Goal: Task Accomplishment & Management: Complete application form

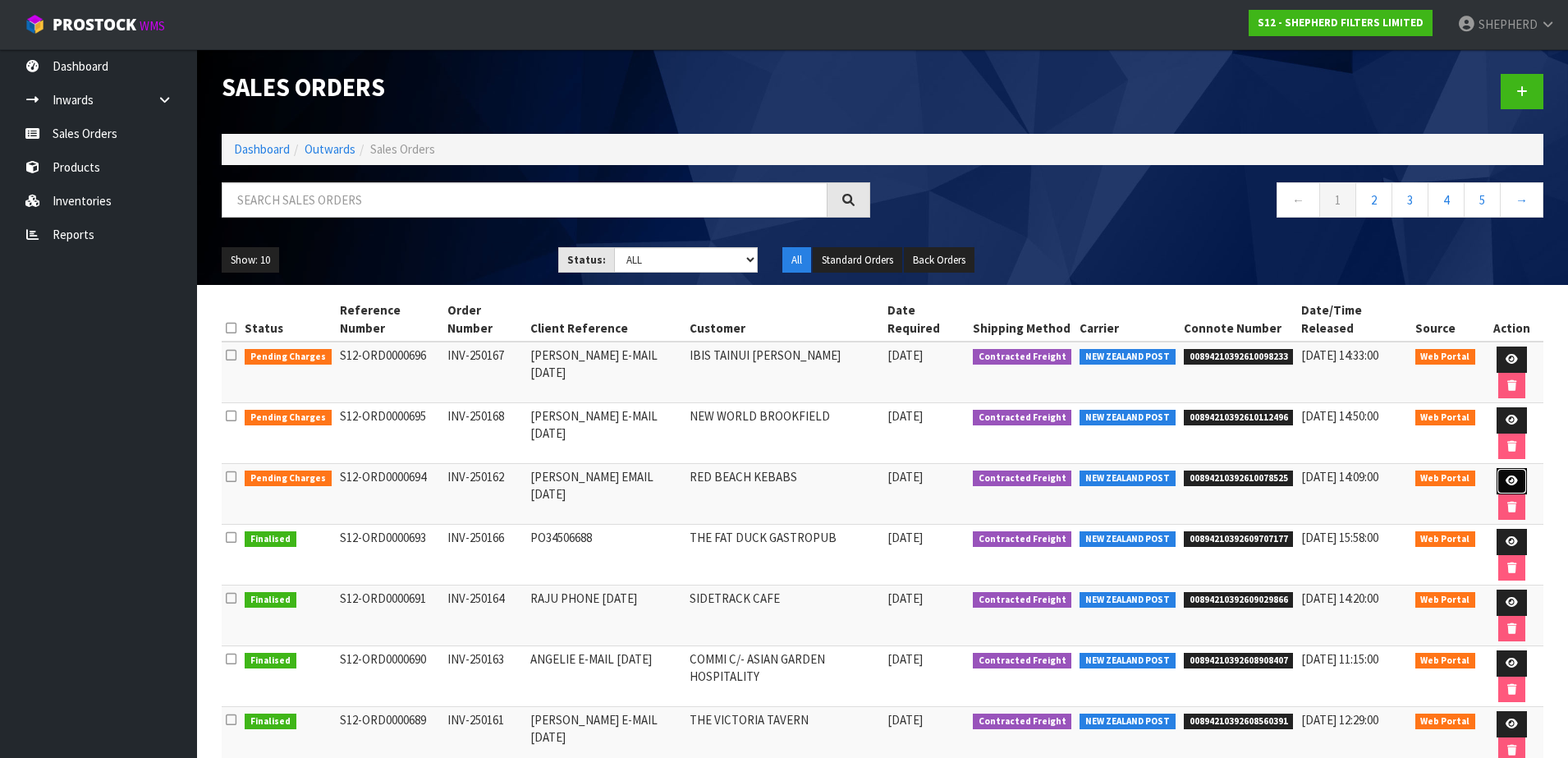
click at [1506, 476] on icon at bounding box center [1512, 481] width 12 height 11
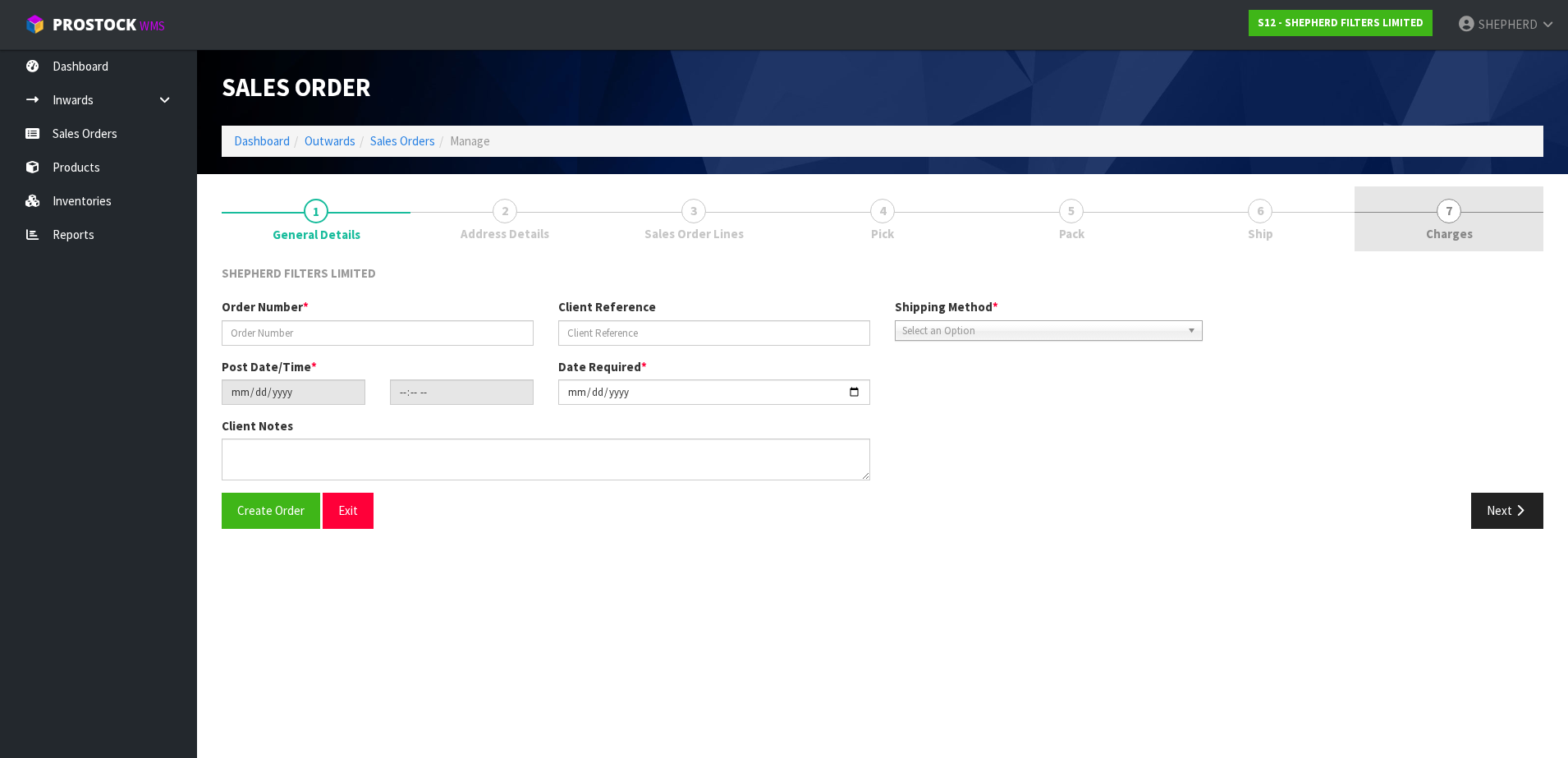
type input "INV-250162"
type input "[PERSON_NAME] EMAIL [DATE]"
type input "[DATE]"
type input "17:47:00.000"
type input "[DATE]"
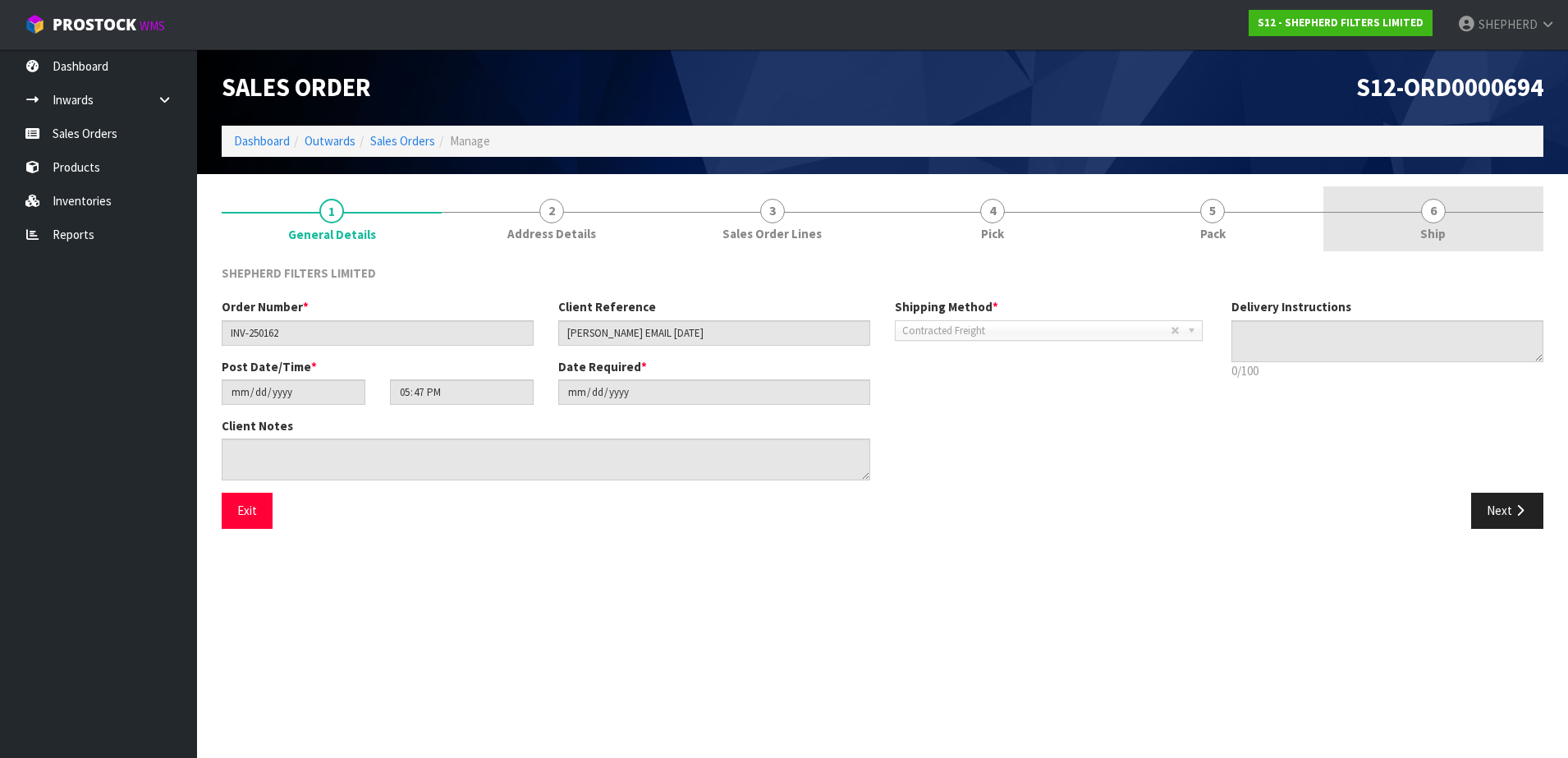
click at [1436, 217] on span "6" at bounding box center [1434, 211] width 25 height 25
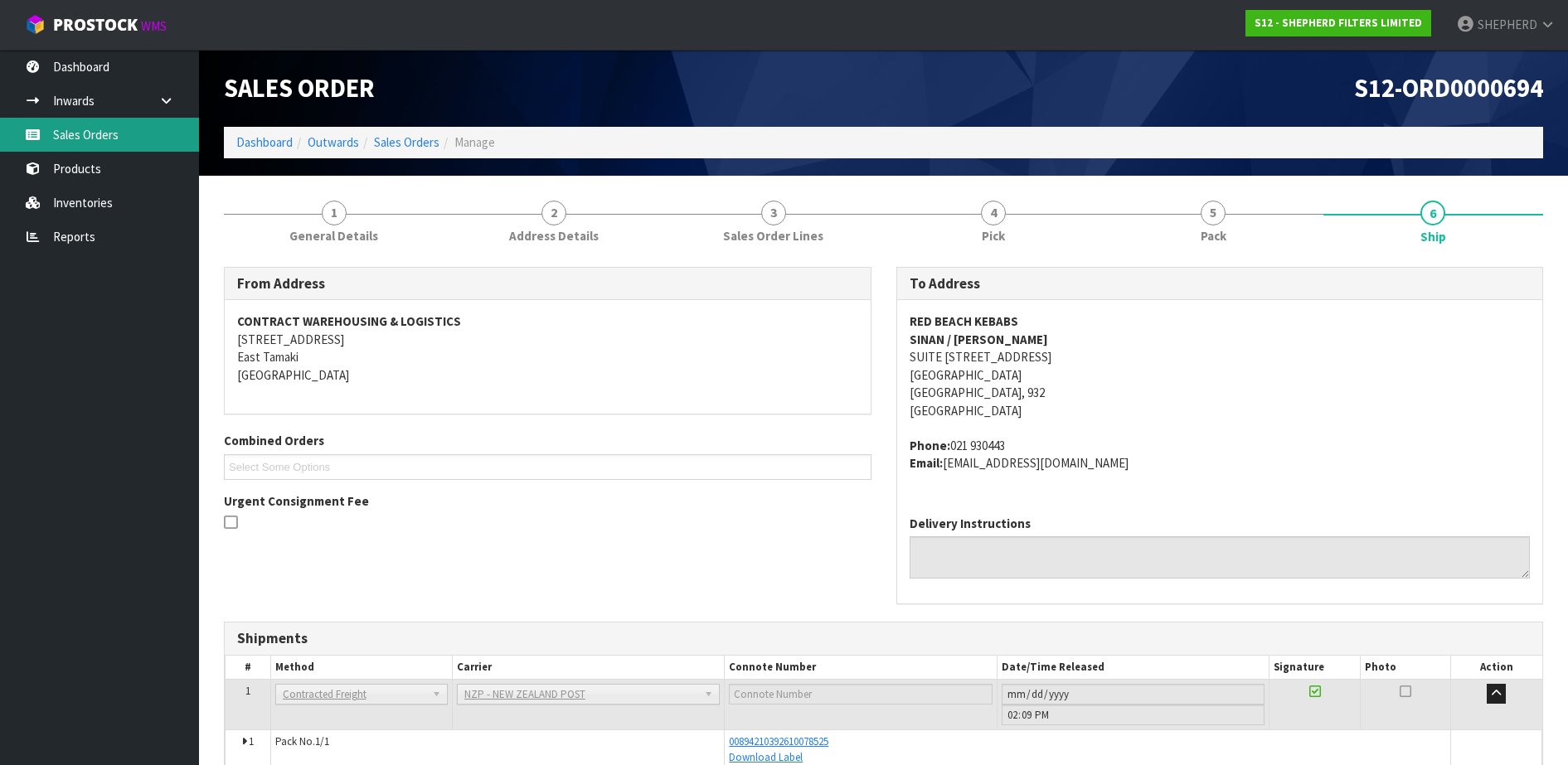
click at [53, 126] on link "Sales Orders" at bounding box center [99, 134] width 199 height 34
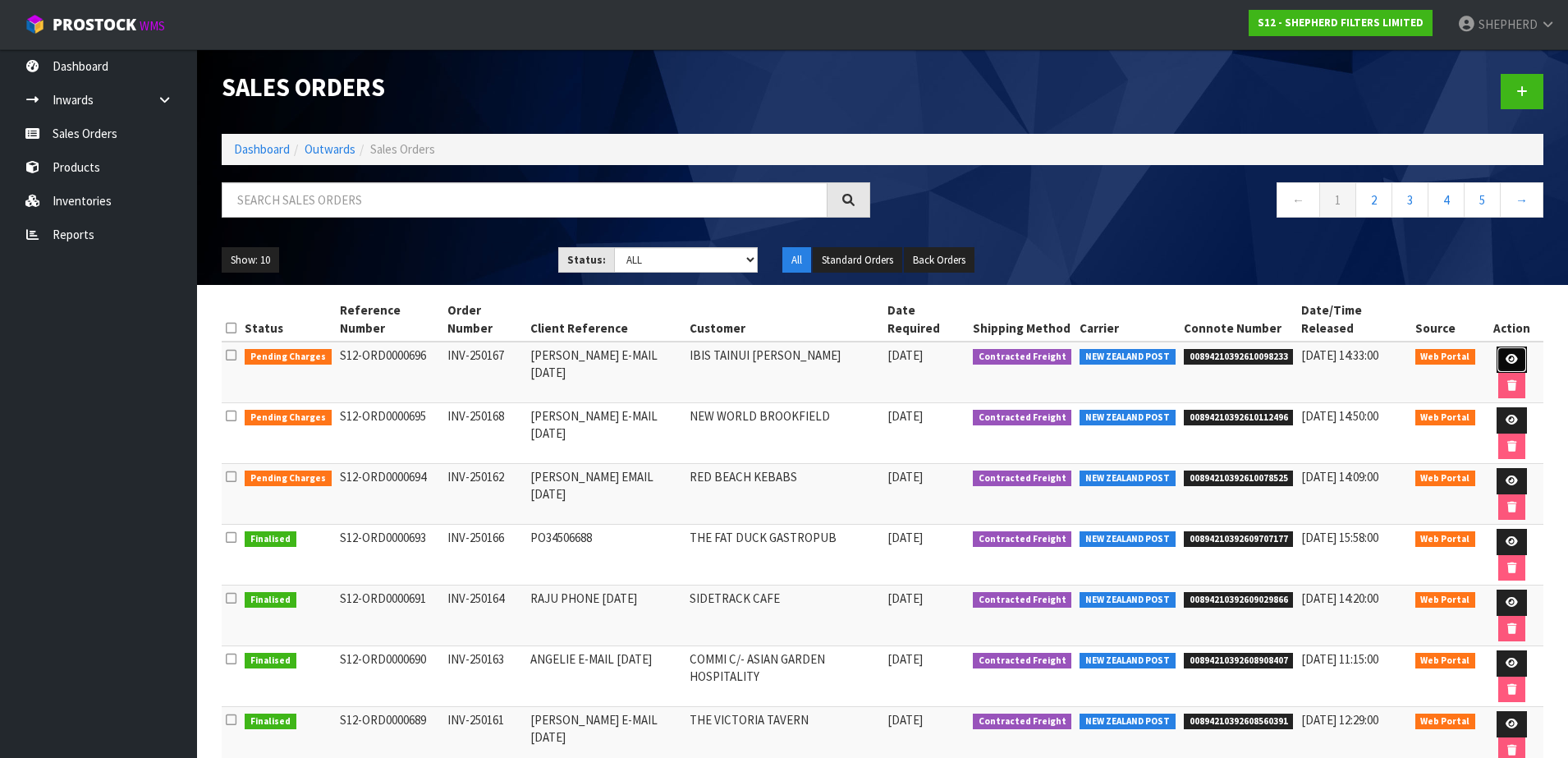
click at [1497, 349] on link at bounding box center [1512, 360] width 30 height 26
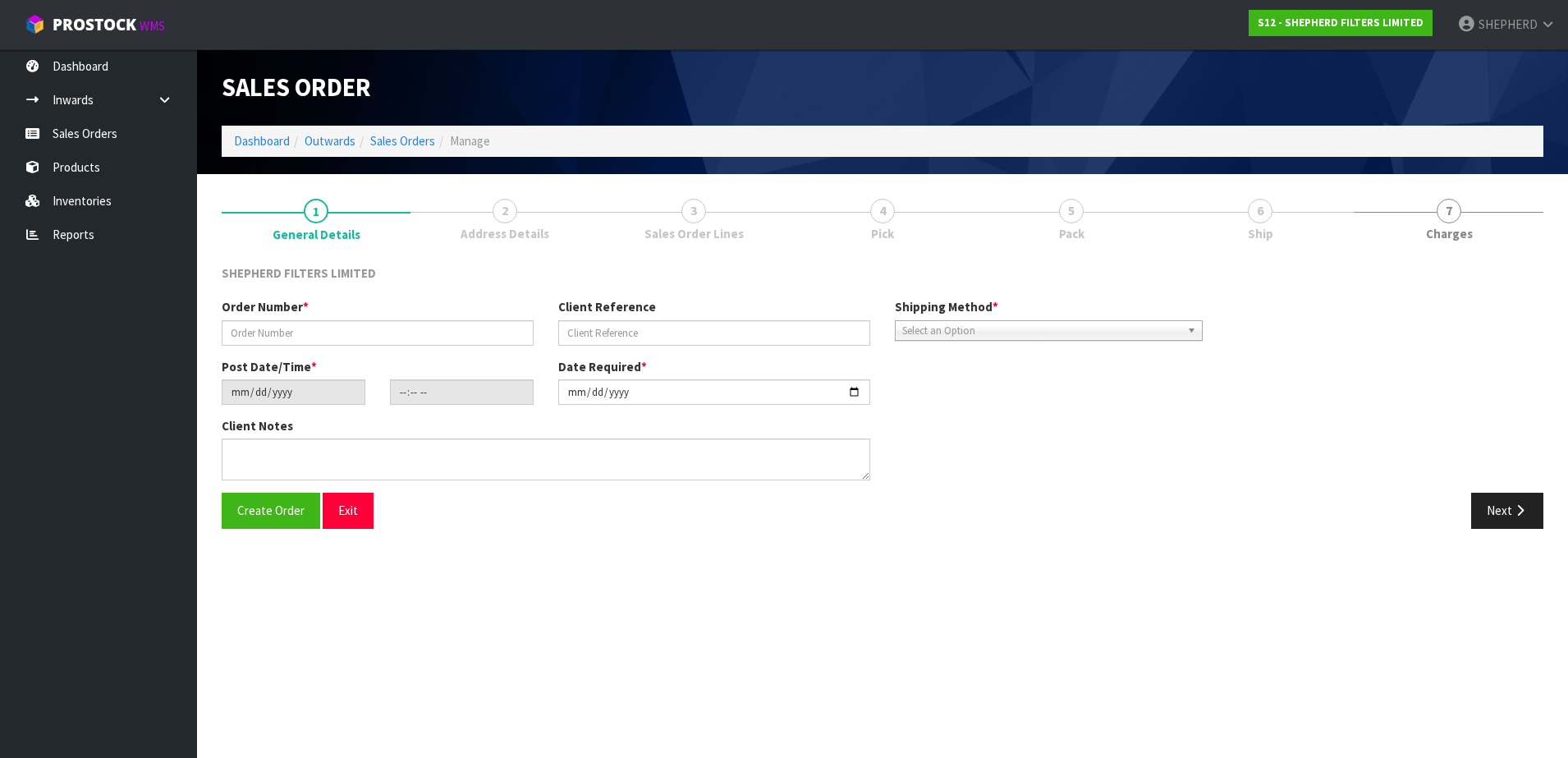
type input "INV-250167"
type input "[PERSON_NAME] E-MAIL [DATE]"
type input "[DATE]"
type input "03:33:00.000"
type input "[DATE]"
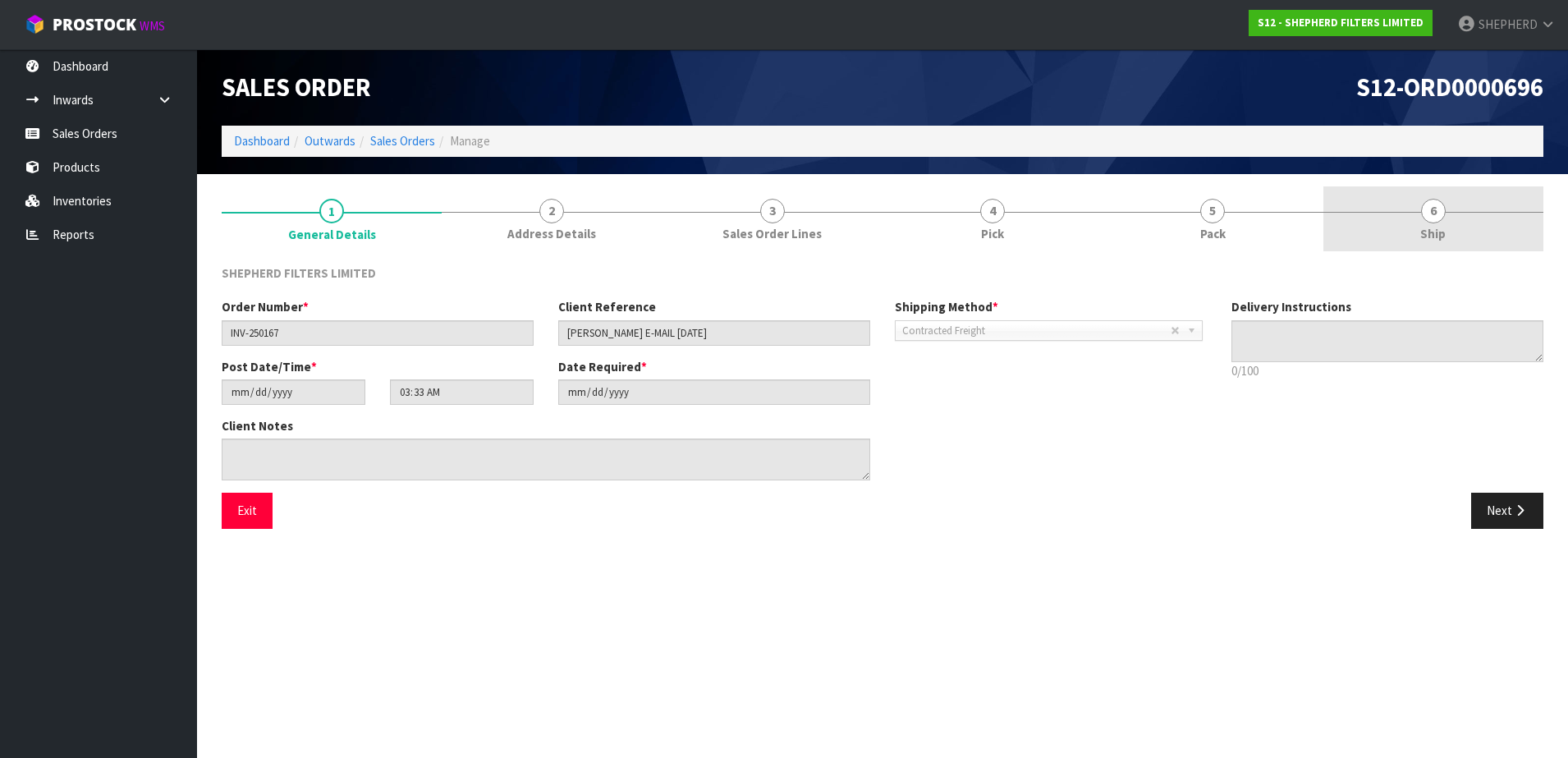
click at [1433, 207] on span "6" at bounding box center [1434, 211] width 25 height 25
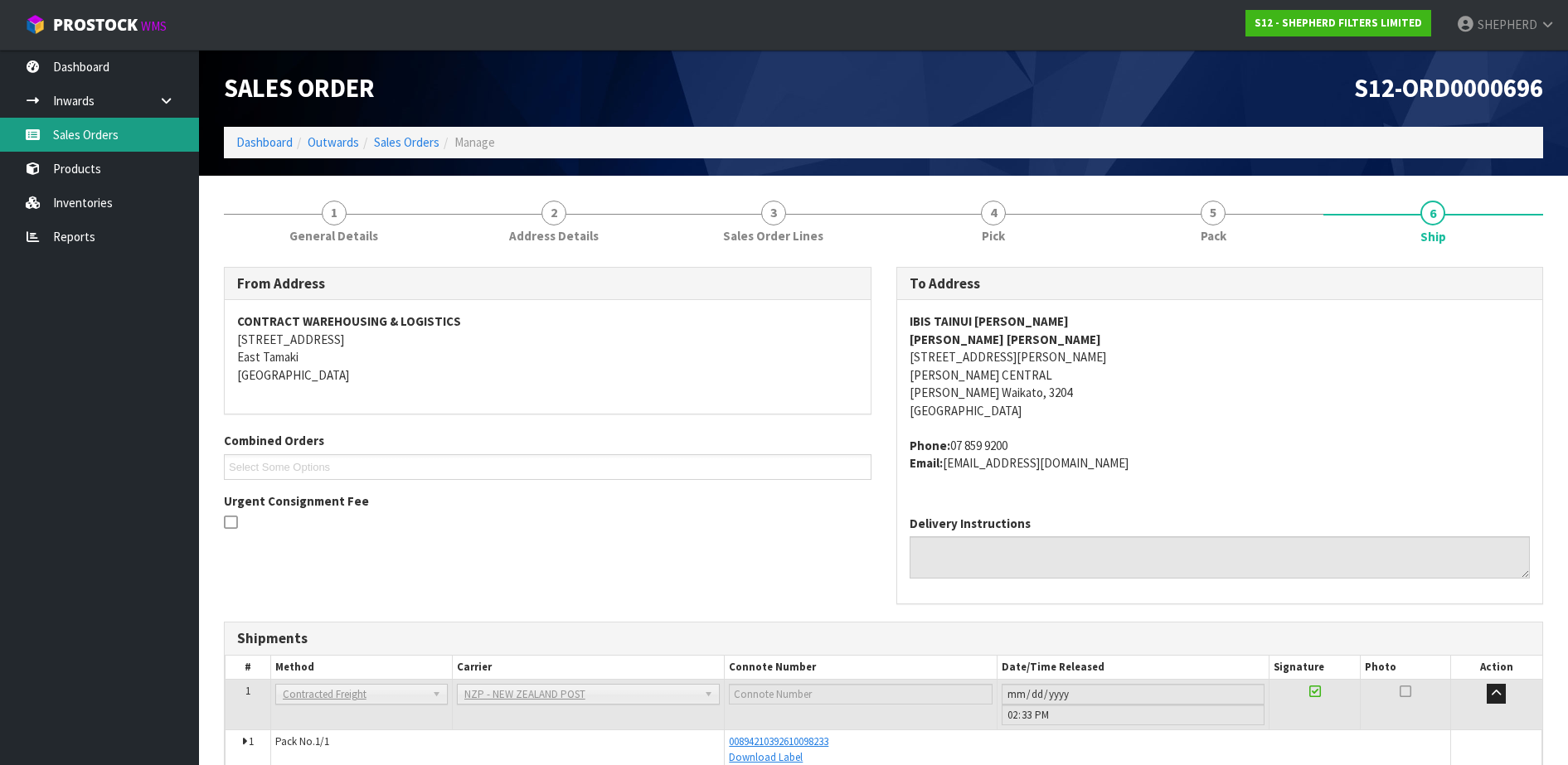
click at [90, 139] on link "Sales Orders" at bounding box center [99, 134] width 199 height 34
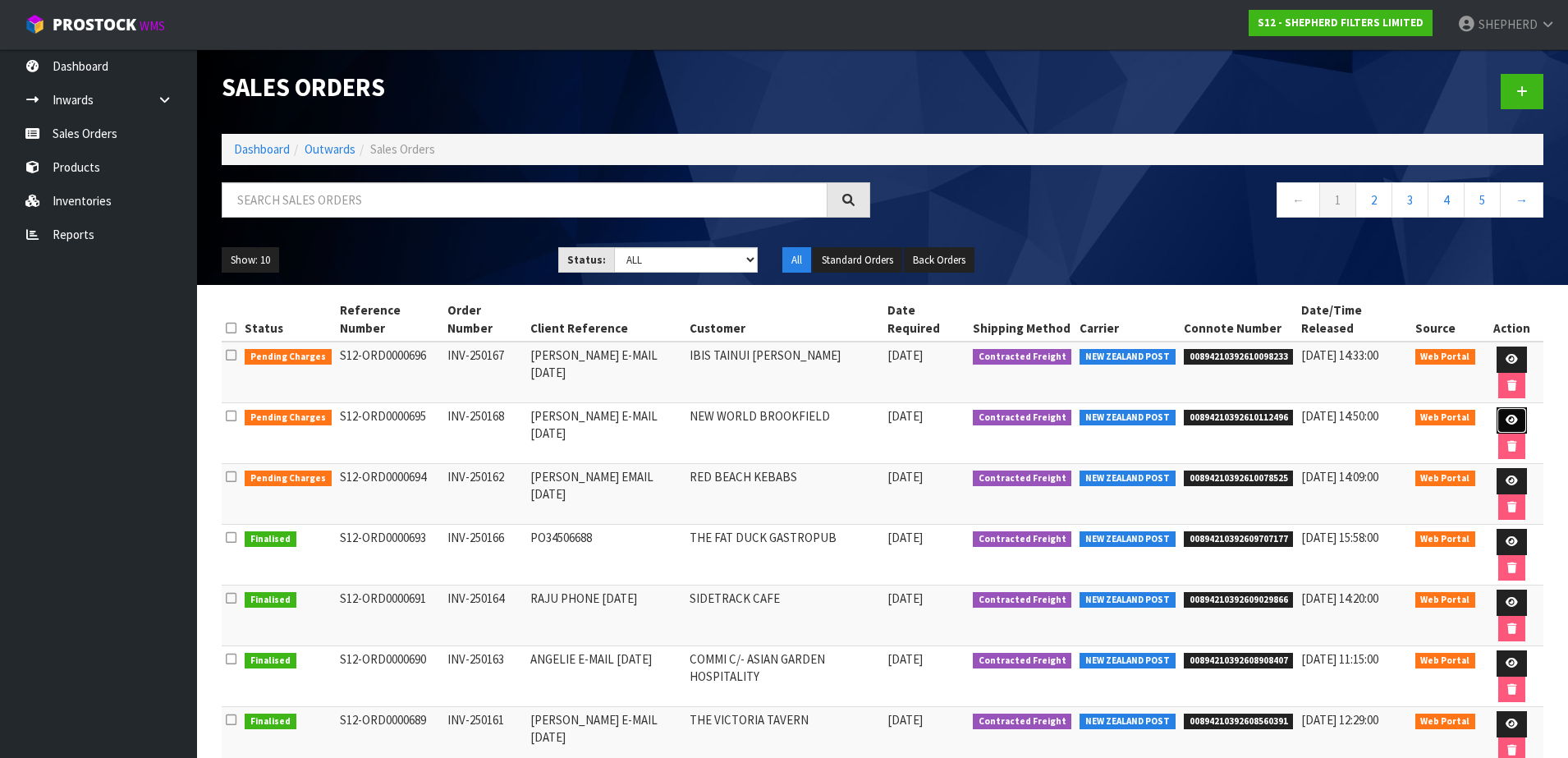
click at [1506, 415] on icon at bounding box center [1512, 420] width 12 height 11
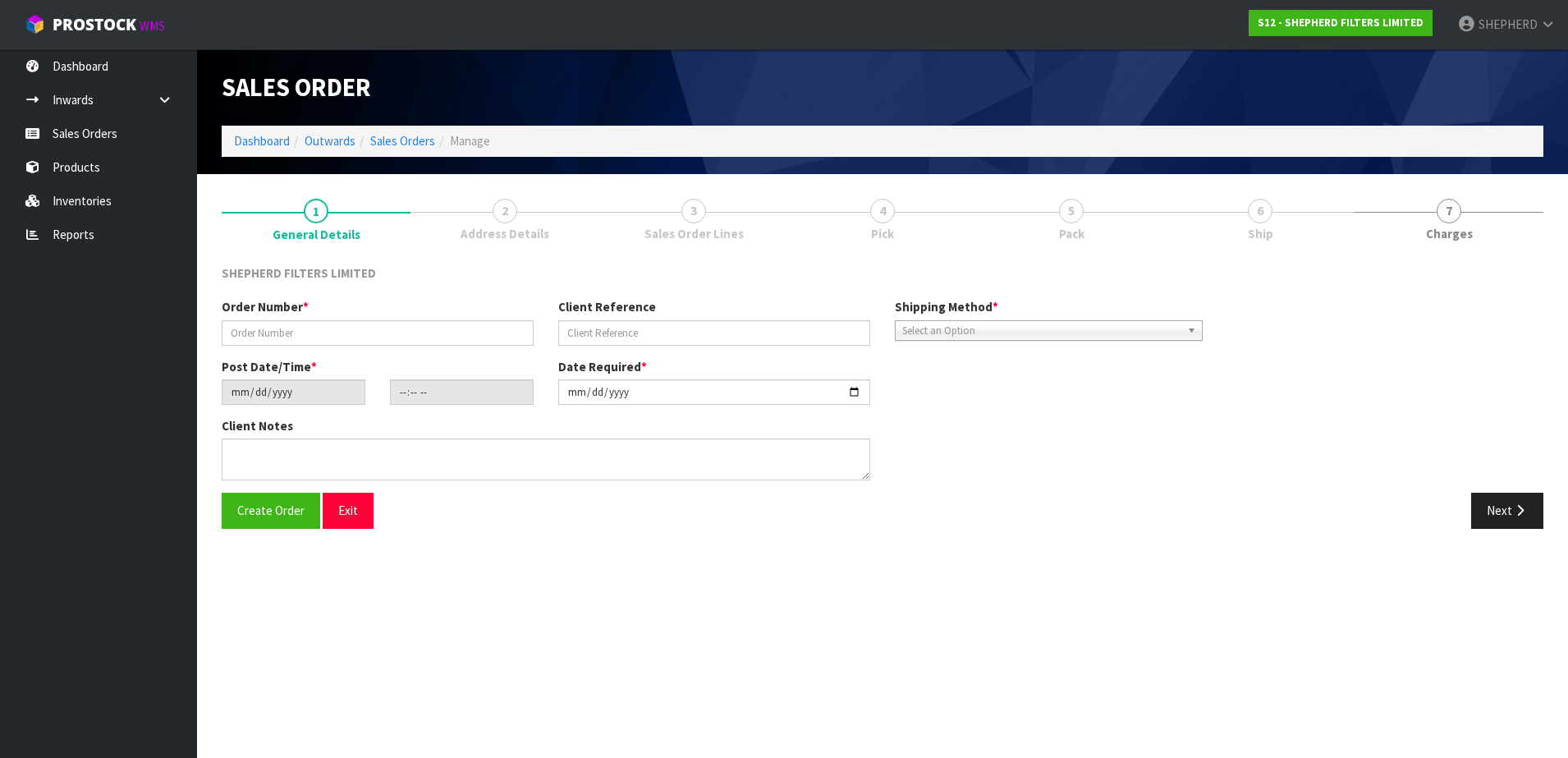
type input "INV-250168"
type input "[PERSON_NAME] E-MAIL [DATE]"
type input "[DATE]"
type input "21:28:00.000"
type input "[DATE]"
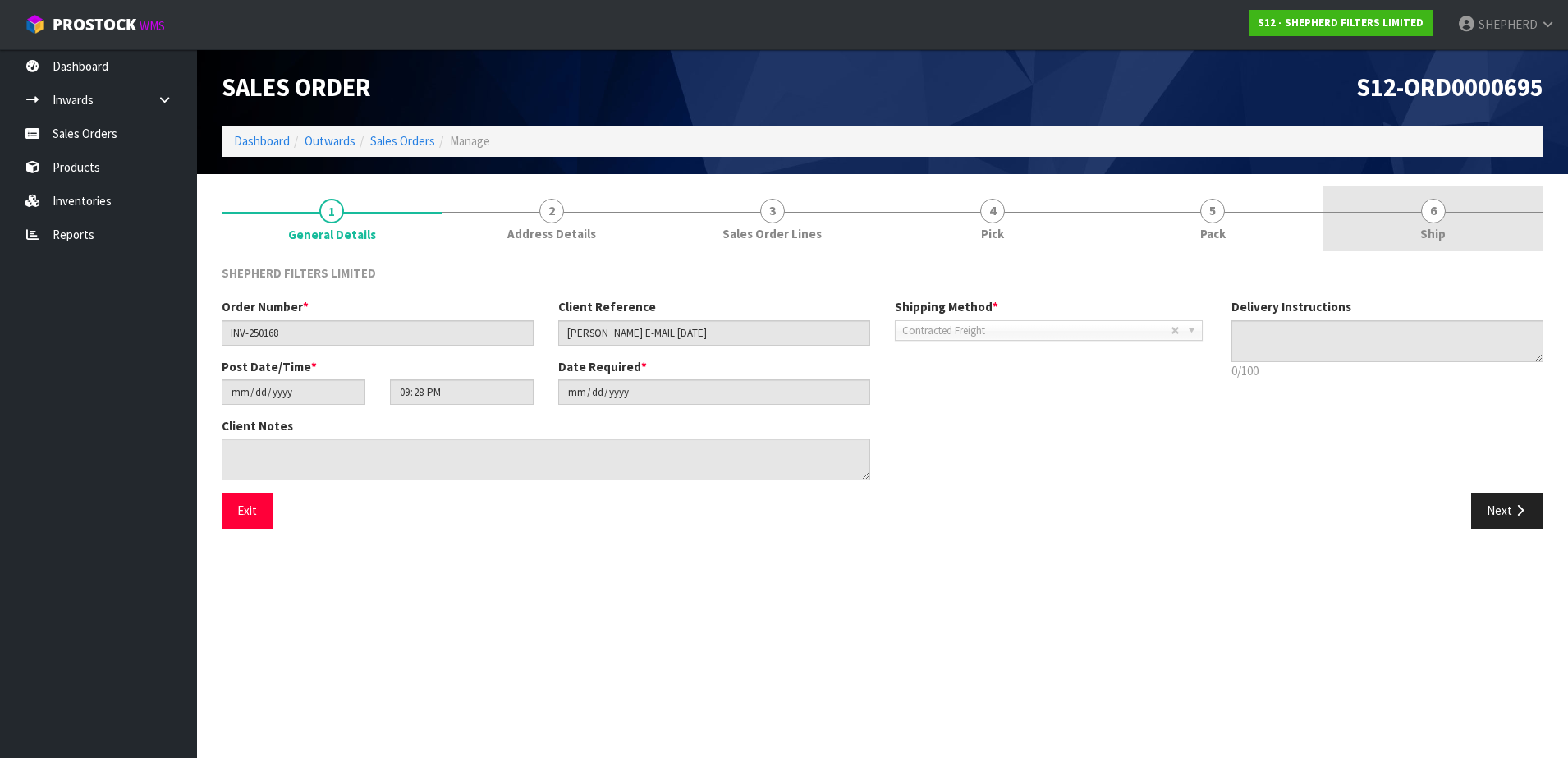
click at [1436, 207] on span "6" at bounding box center [1434, 211] width 25 height 25
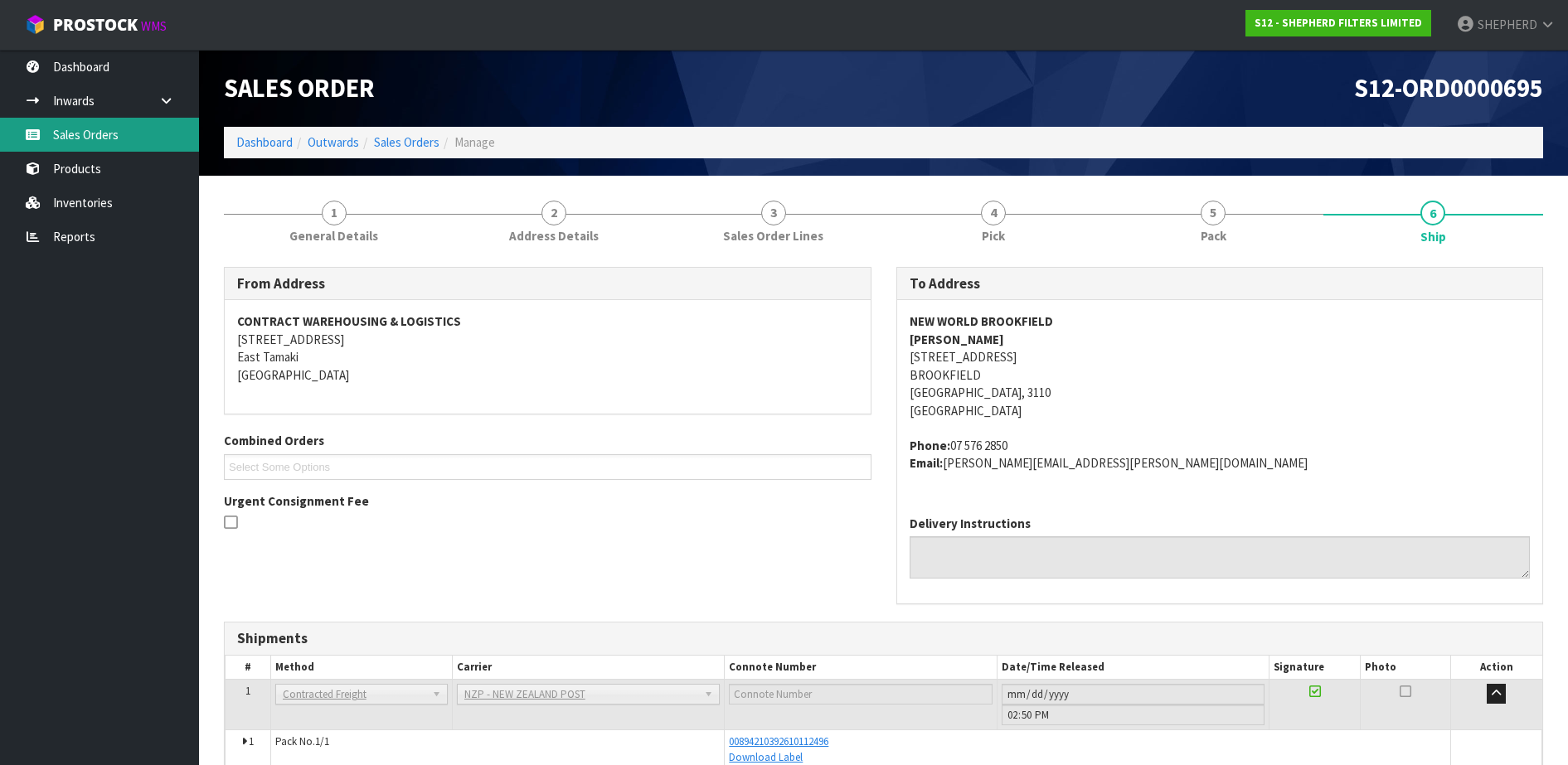
click at [103, 134] on link "Sales Orders" at bounding box center [99, 134] width 199 height 34
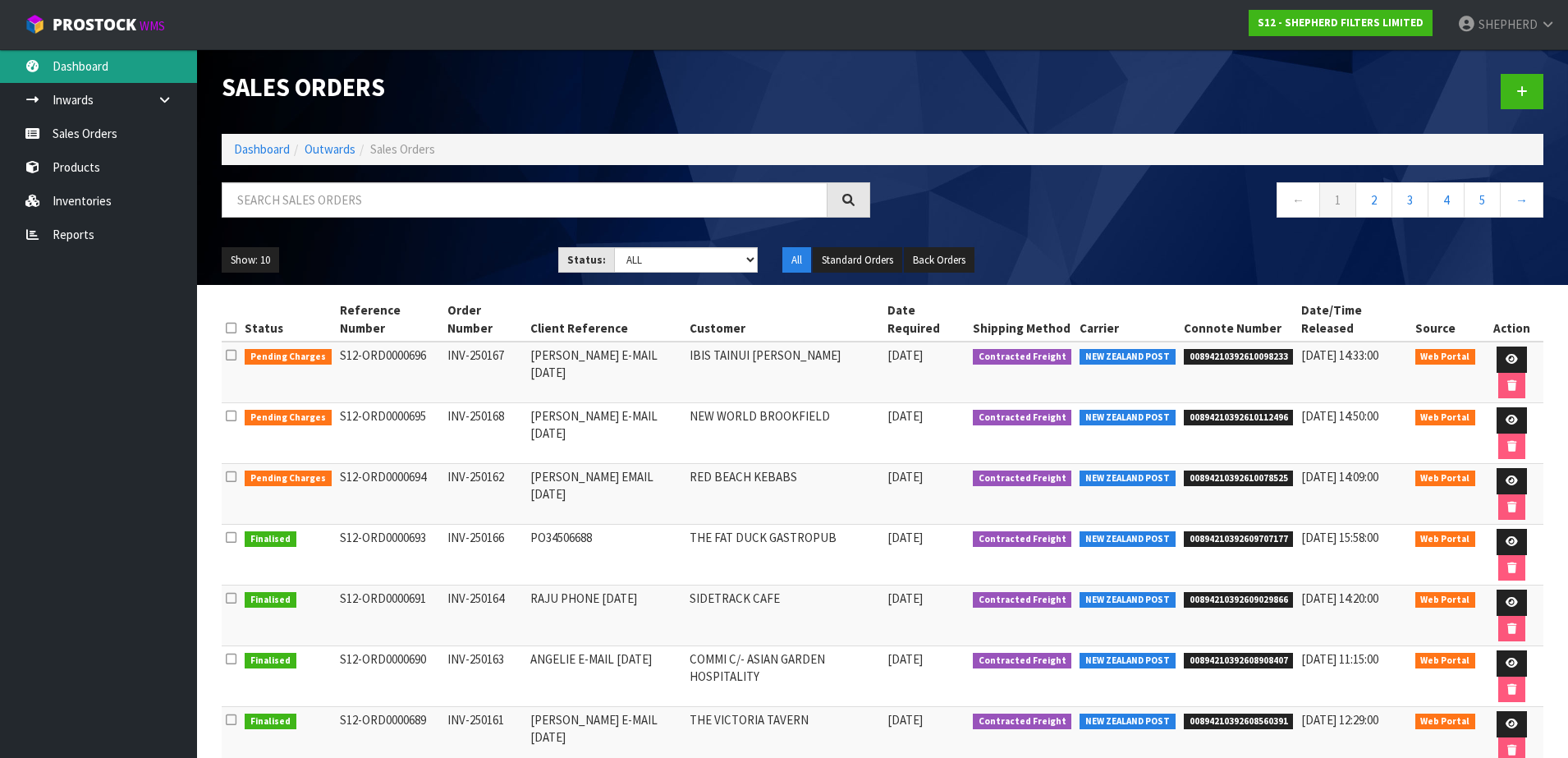
click at [112, 73] on link "Dashboard" at bounding box center [98, 66] width 197 height 34
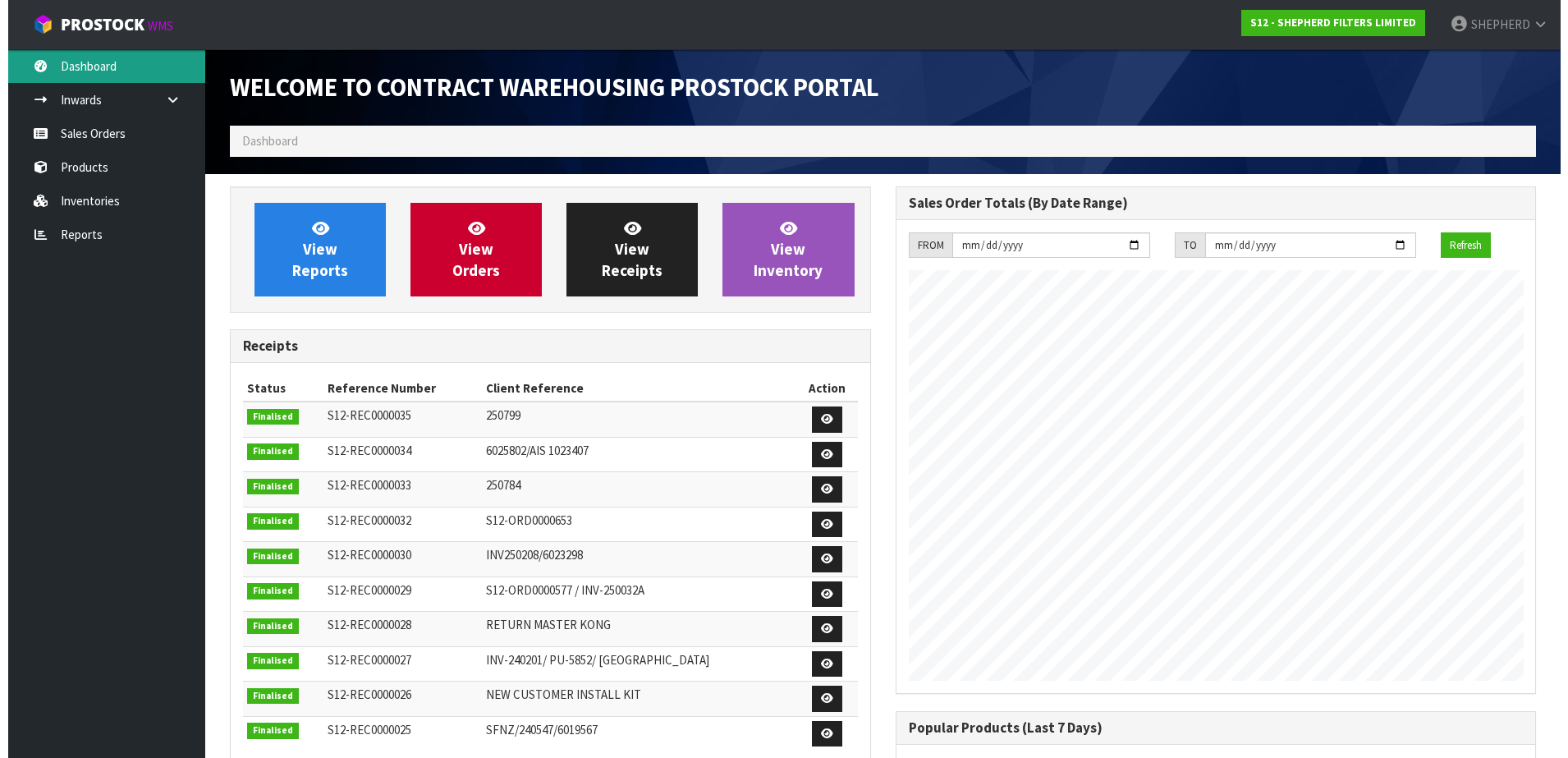
scroll to position [778, 665]
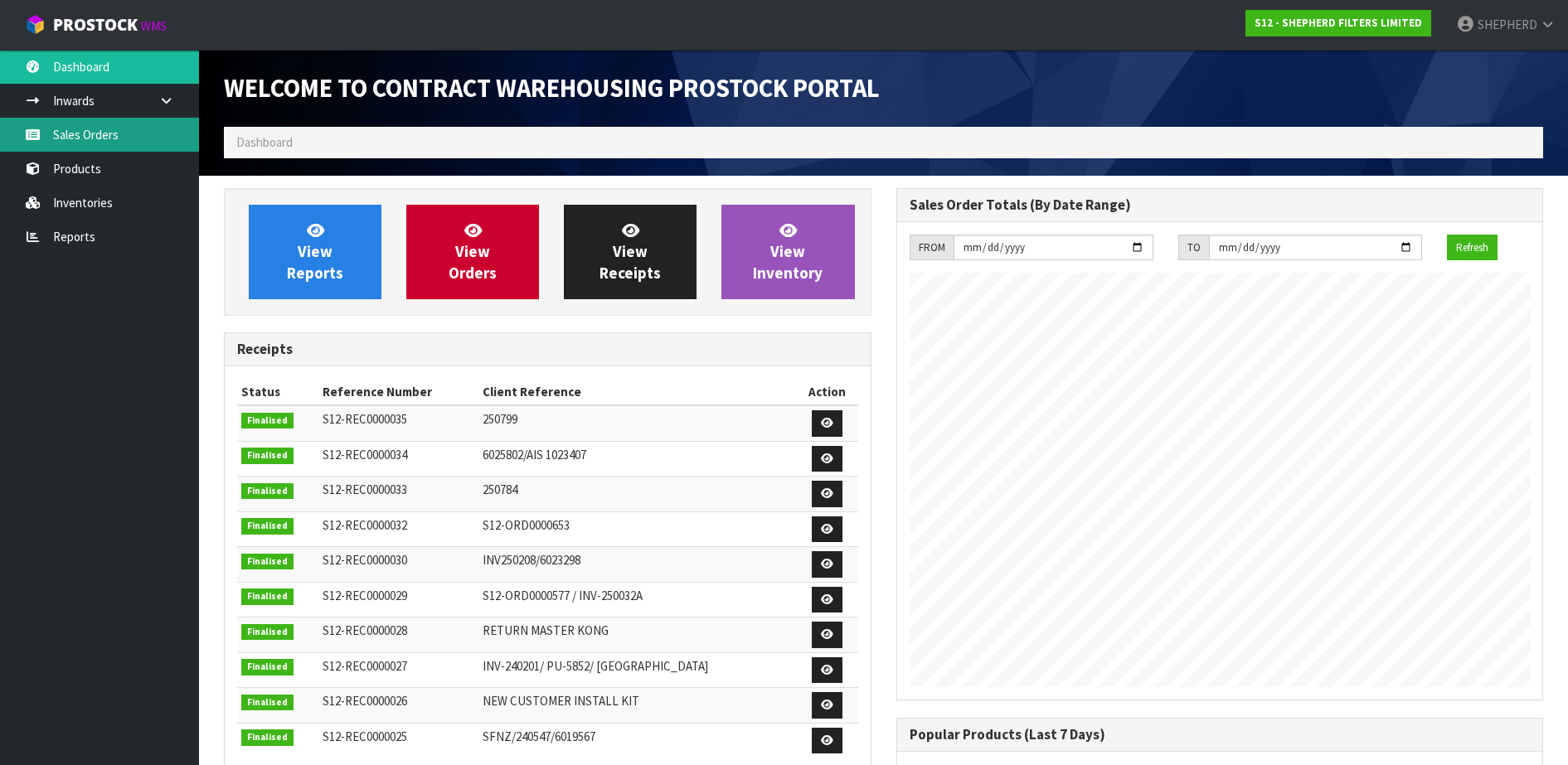
click at [117, 137] on link "Sales Orders" at bounding box center [99, 134] width 199 height 34
